Goal: Check status: Check status

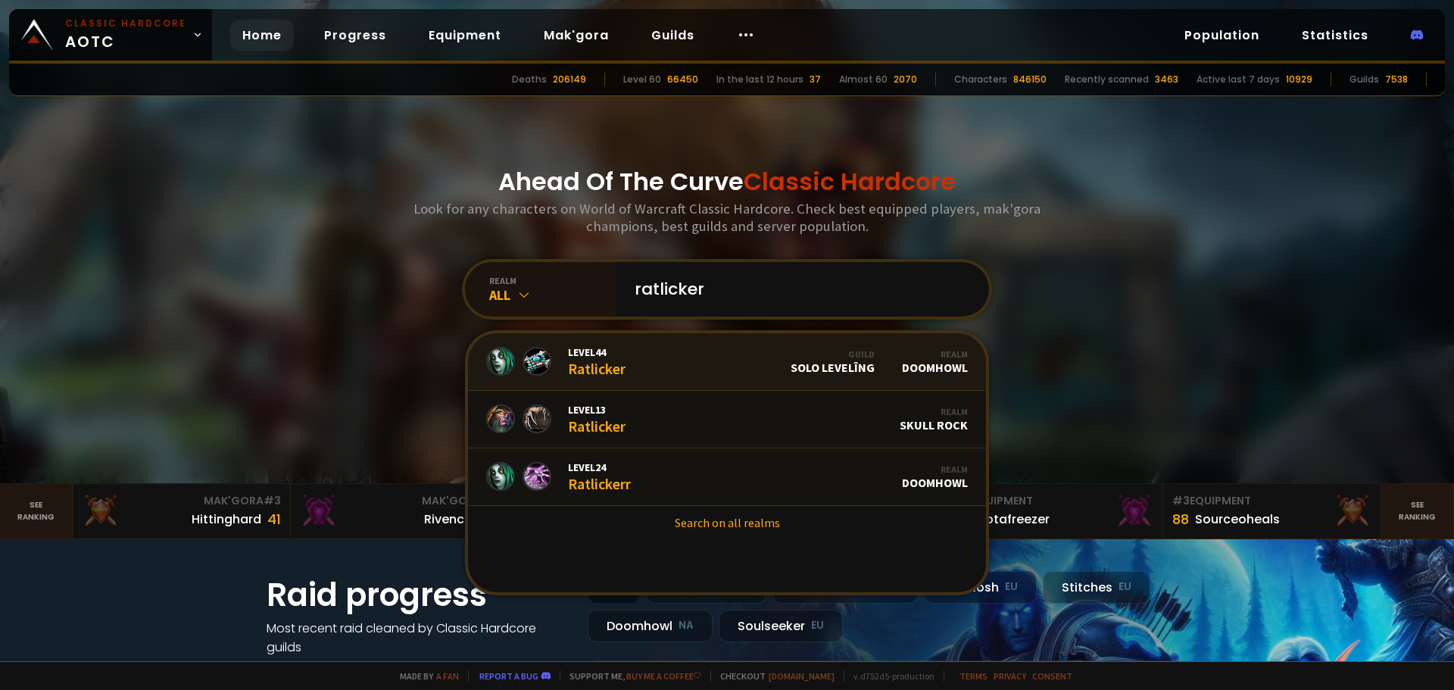
type input "ratlicker"
click at [680, 367] on link "Level 44 Ratlicker Guild Solo Levelîng Realm Doomhowl" at bounding box center [727, 362] width 518 height 58
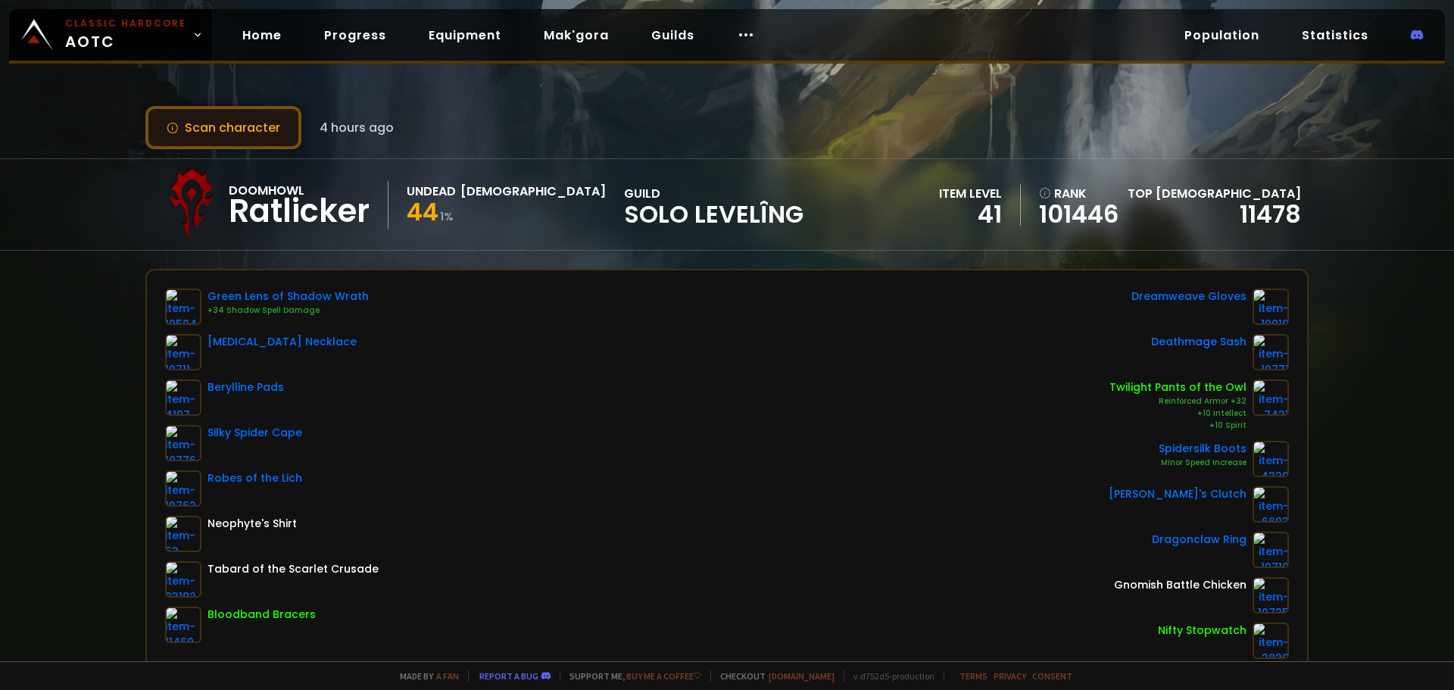
click at [261, 135] on button "Scan character" at bounding box center [223, 127] width 156 height 43
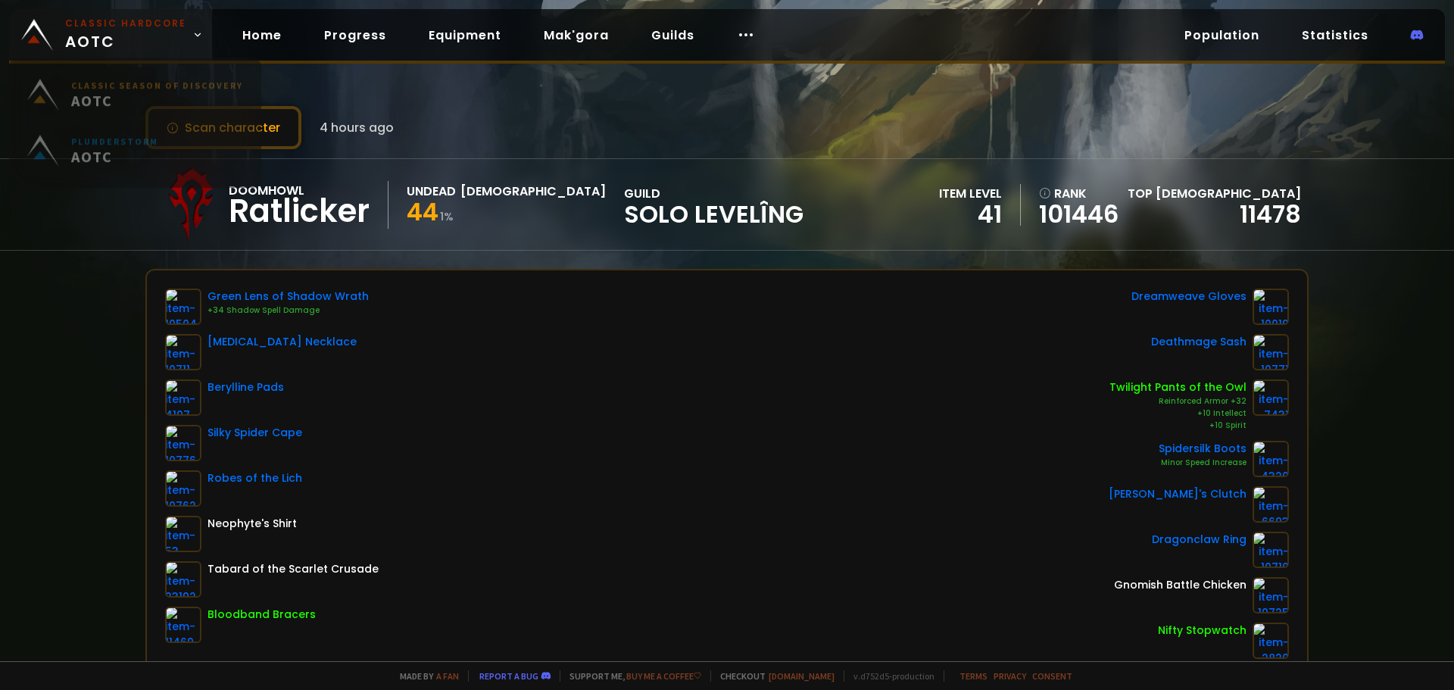
click at [132, 20] on small "Classic Hardcore" at bounding box center [125, 24] width 121 height 14
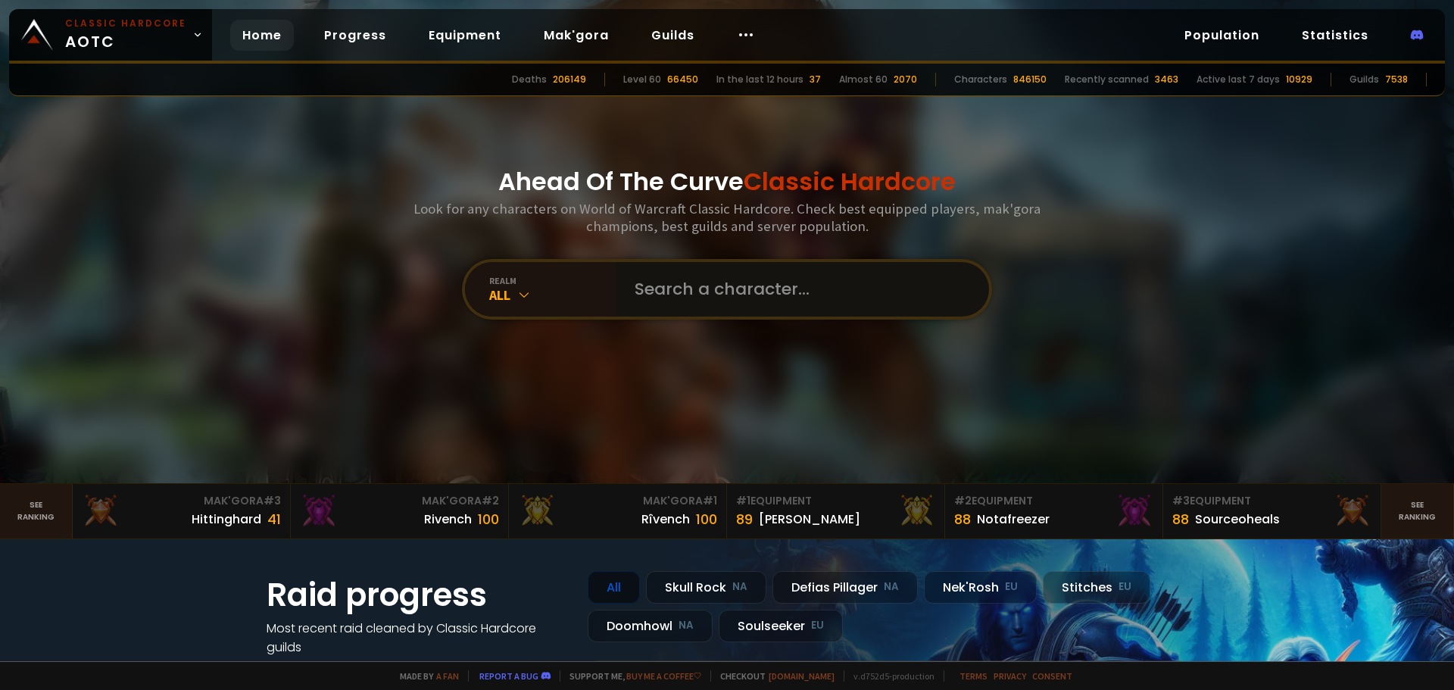
click at [694, 274] on input "text" at bounding box center [798, 289] width 345 height 55
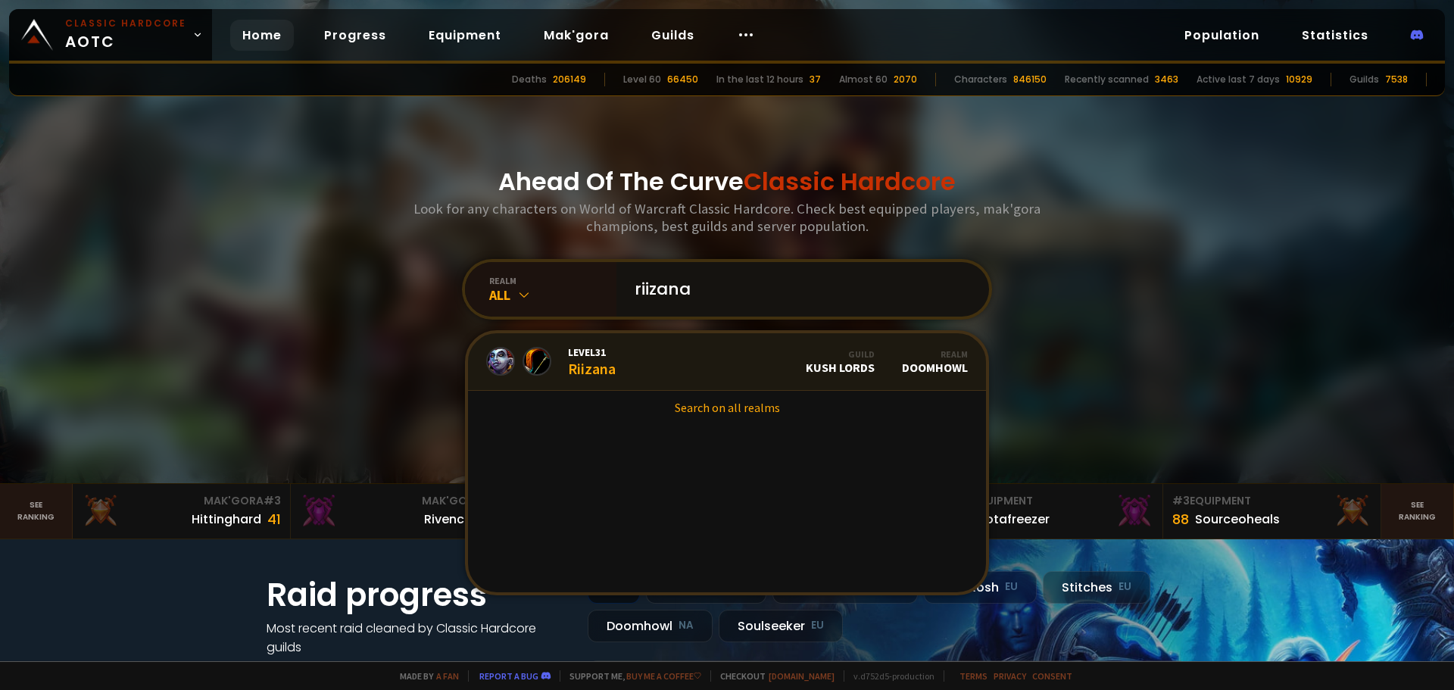
type input "riizana"
click at [660, 362] on link "Level 31 Riizana Guild Kush Lords Realm Doomhowl" at bounding box center [727, 362] width 518 height 58
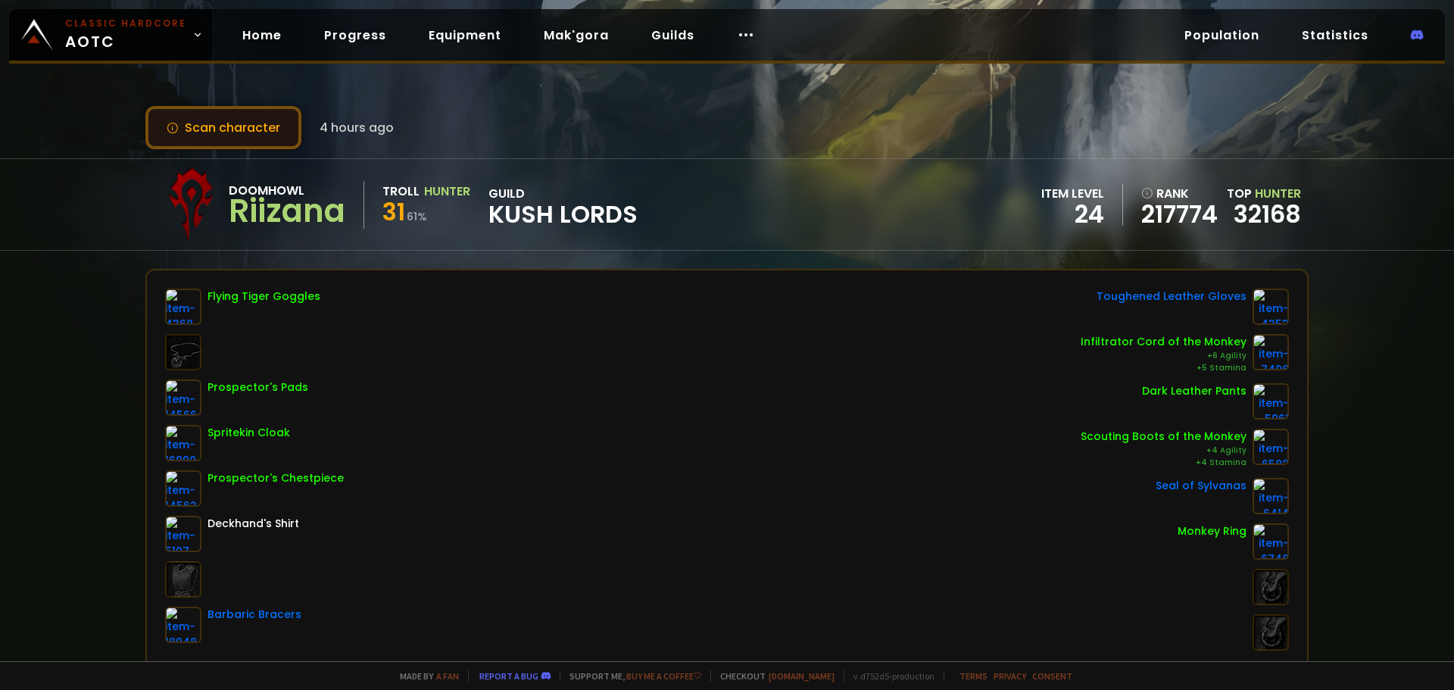
click at [270, 138] on button "Scan character" at bounding box center [223, 127] width 156 height 43
